Goal: Check status: Check status

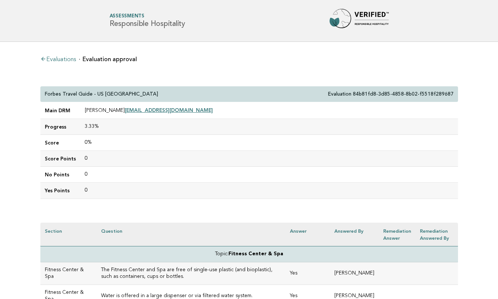
click at [61, 61] on link "Evaluations" at bounding box center [58, 60] width 36 height 6
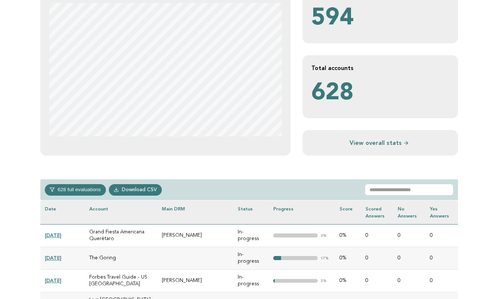
scroll to position [184, 0]
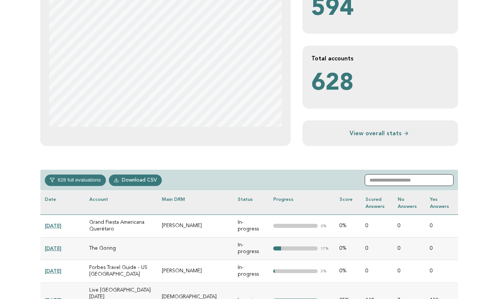
click at [388, 180] on input "text" at bounding box center [409, 180] width 89 height 12
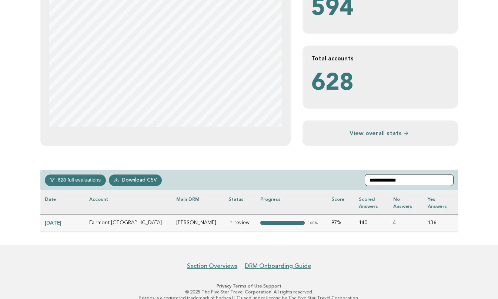
scroll to position [177, 0]
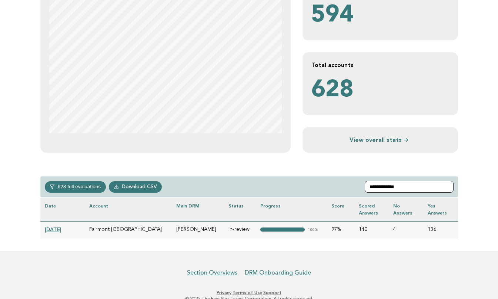
type input "**********"
click at [61, 227] on link "[DATE]" at bounding box center [53, 229] width 17 height 6
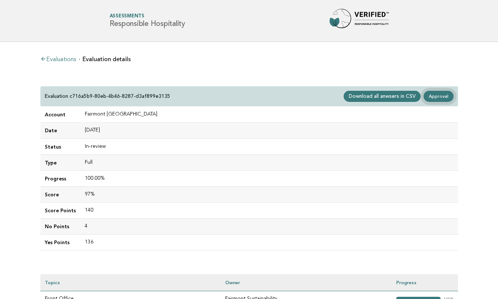
click at [438, 97] on link "Approval" at bounding box center [439, 96] width 30 height 11
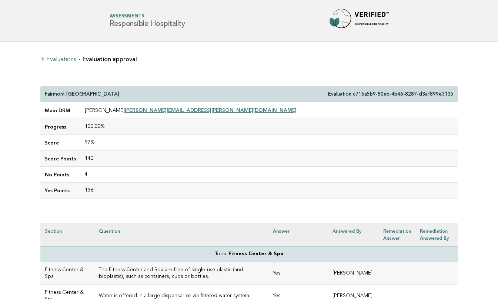
click at [44, 93] on div "Fairmont Singapore Evaluation c716a5b9-80eb-4b46-8287-d3af899e3135" at bounding box center [249, 94] width 418 height 16
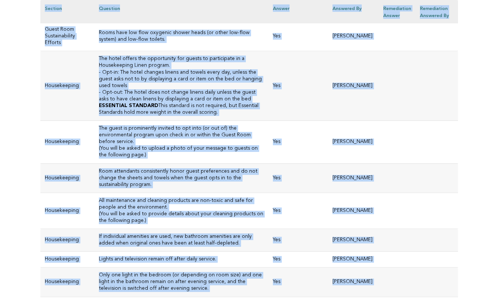
scroll to position [3581, 0]
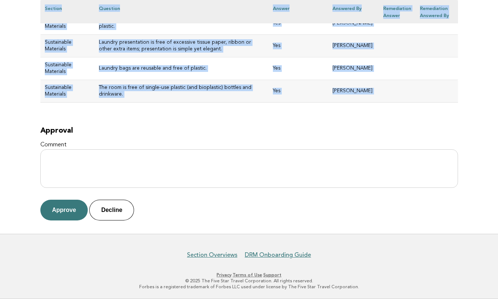
drag, startPoint x: 45, startPoint y: 92, endPoint x: 320, endPoint y: 114, distance: 276.1
copy div "Fairmont Singapore Evaluation c716a5b9-80eb-4b46-8287-d3af899e3135 Main DRM Jul…"
click at [212, 127] on h2 "Approval" at bounding box center [249, 130] width 418 height 9
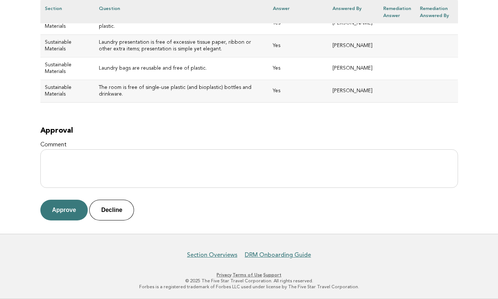
click at [212, 127] on h2 "Approval" at bounding box center [249, 130] width 418 height 9
click at [63, 208] on button "Approve" at bounding box center [64, 210] width 48 height 21
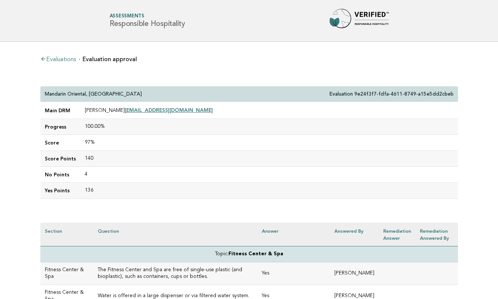
click at [58, 60] on link "Evaluations" at bounding box center [58, 60] width 36 height 6
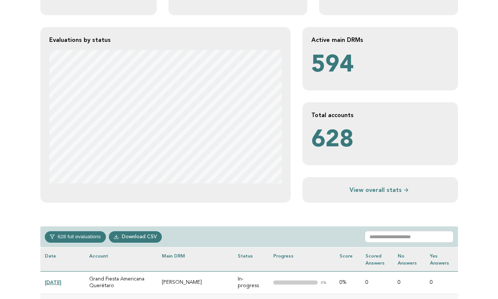
scroll to position [135, 0]
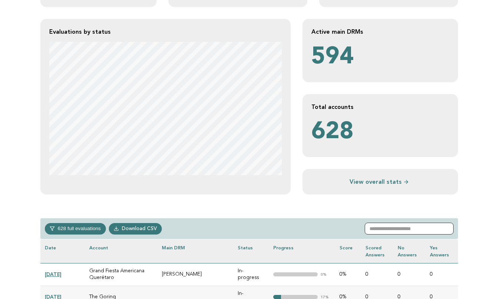
click at [387, 232] on input "text" at bounding box center [409, 229] width 89 height 12
paste input "**********"
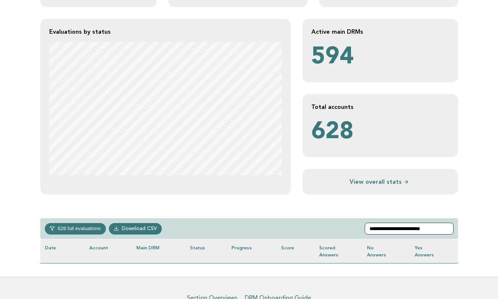
click at [376, 227] on input "**********" at bounding box center [409, 229] width 89 height 12
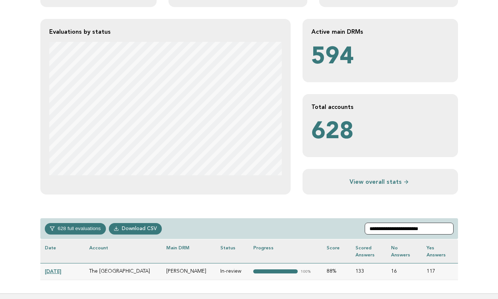
type input "**********"
click at [61, 270] on link "2025-08-13" at bounding box center [53, 271] width 17 height 6
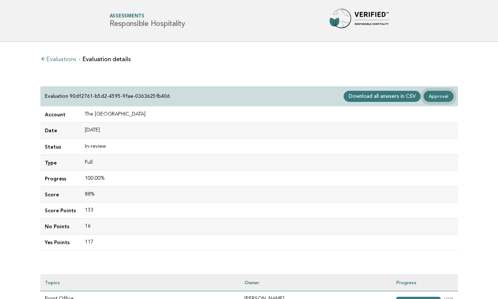
click at [440, 94] on link "Approval" at bounding box center [439, 96] width 30 height 11
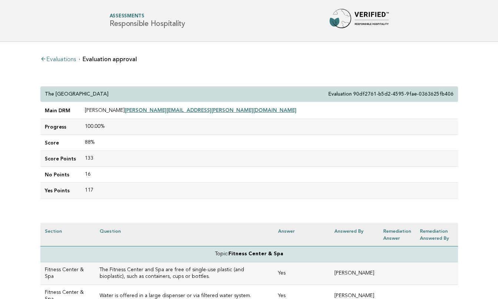
click at [61, 58] on link "Evaluations" at bounding box center [58, 60] width 36 height 6
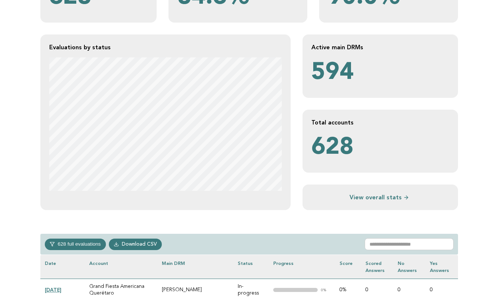
scroll to position [146, 0]
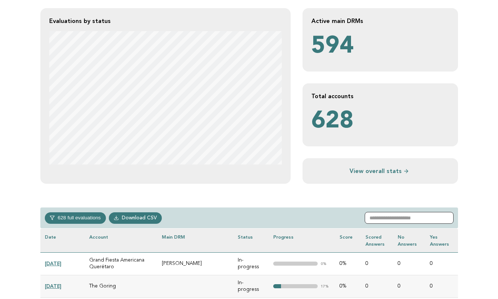
click at [381, 220] on input "text" at bounding box center [409, 218] width 89 height 12
paste input "**********"
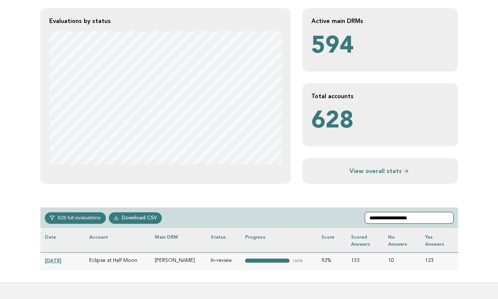
type input "**********"
click at [59, 260] on link "[DATE]" at bounding box center [53, 260] width 17 height 6
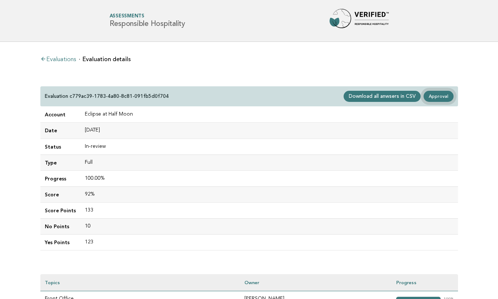
click at [443, 91] on link "Approval" at bounding box center [439, 96] width 30 height 11
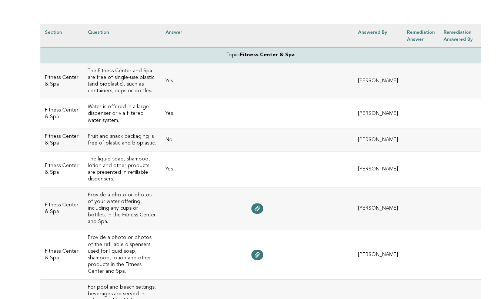
scroll to position [204, 0]
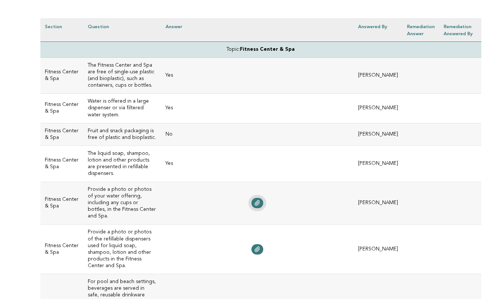
click at [257, 200] on link at bounding box center [258, 203] width 12 height 10
